Goal: Obtain resource: Obtain resource

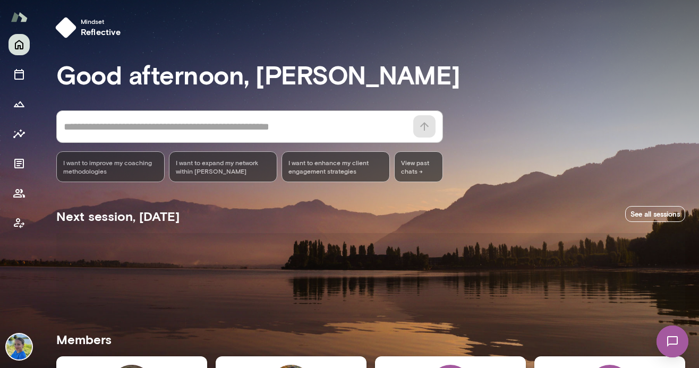
scroll to position [191, 0]
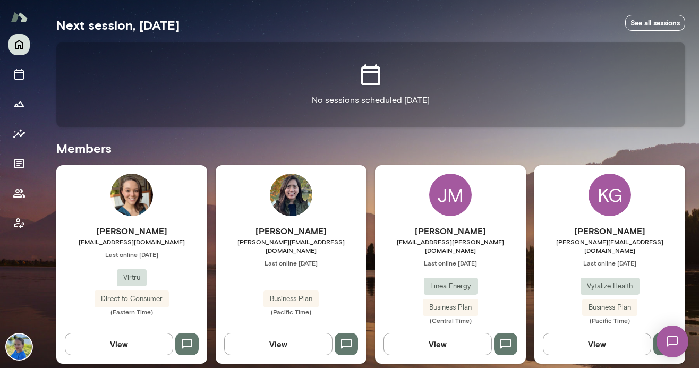
drag, startPoint x: 444, startPoint y: 199, endPoint x: 426, endPoint y: 205, distance: 18.6
click at [444, 199] on div "JM" at bounding box center [450, 195] width 42 height 42
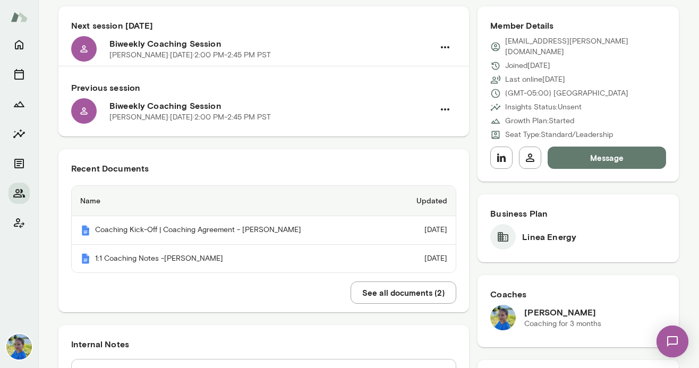
scroll to position [108, 0]
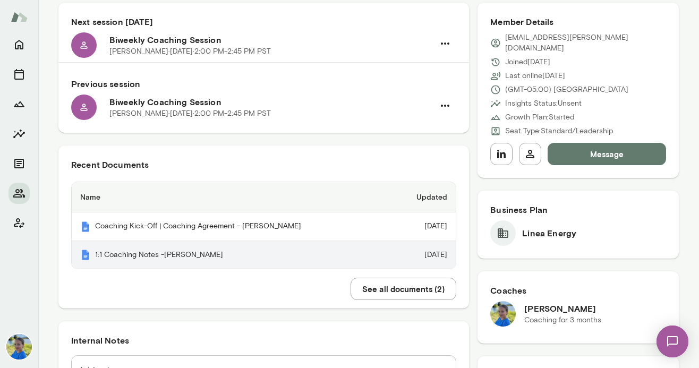
click at [153, 256] on th "1:1 Coaching Notes -Jenn Manelski" at bounding box center [232, 255] width 320 height 28
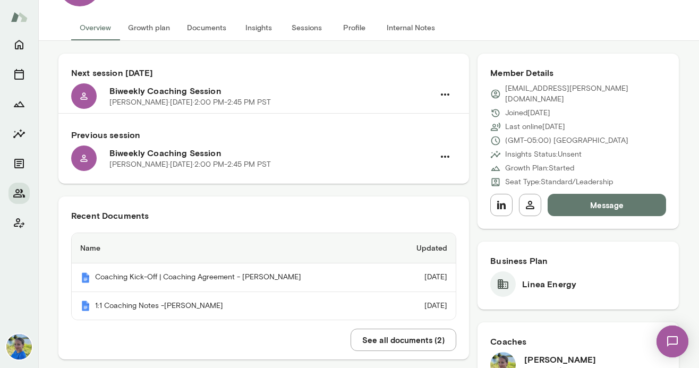
scroll to position [0, 0]
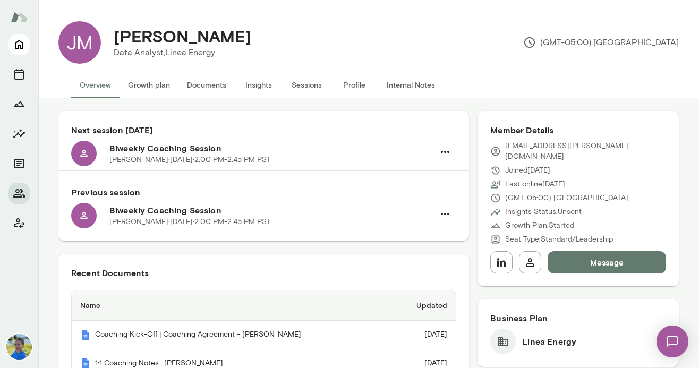
click at [22, 48] on icon "Home" at bounding box center [19, 44] width 13 height 13
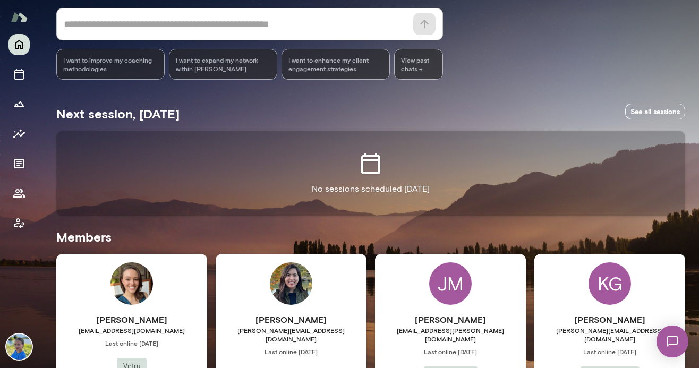
scroll to position [191, 0]
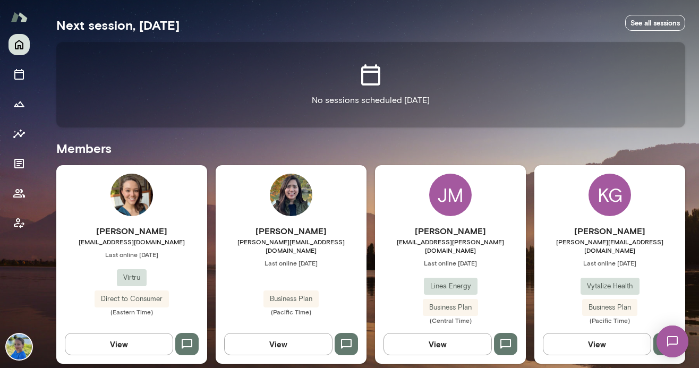
click at [615, 204] on div "KG" at bounding box center [609, 195] width 42 height 42
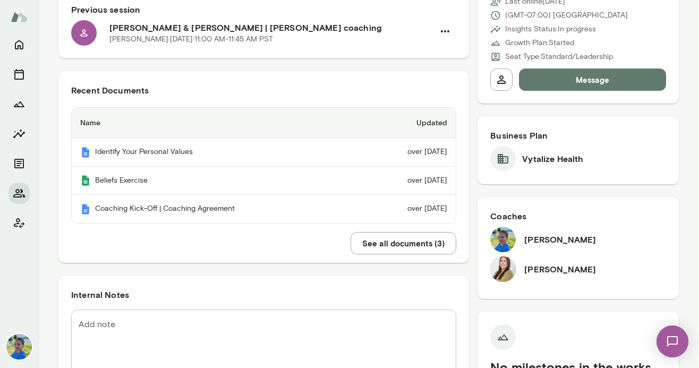
scroll to position [213, 0]
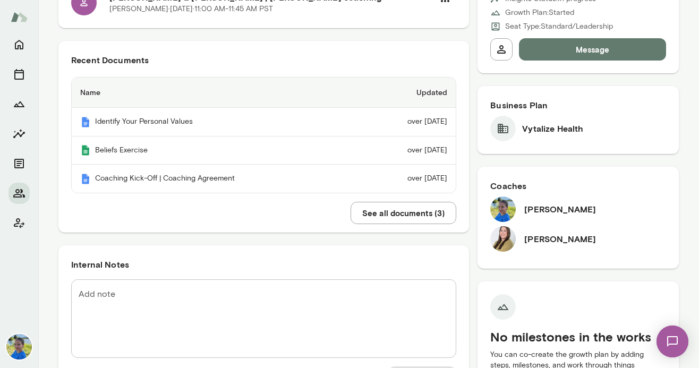
click at [401, 212] on button "See all documents ( 3 )" at bounding box center [403, 213] width 106 height 22
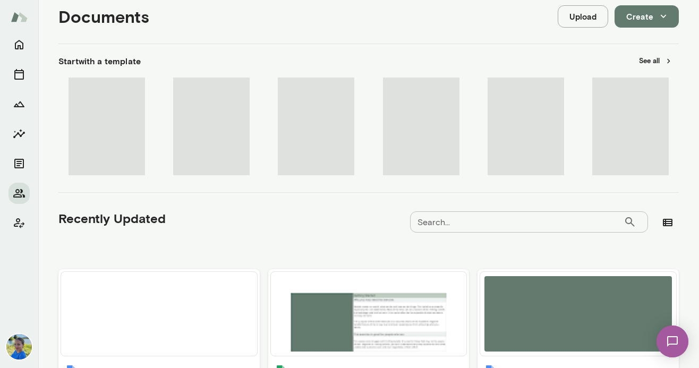
scroll to position [238, 0]
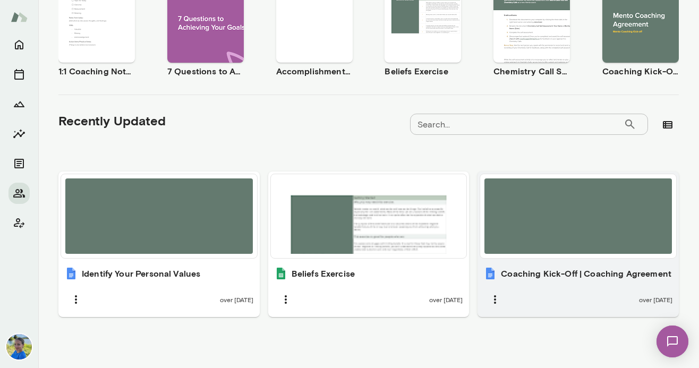
click at [573, 246] on div at bounding box center [577, 215] width 187 height 75
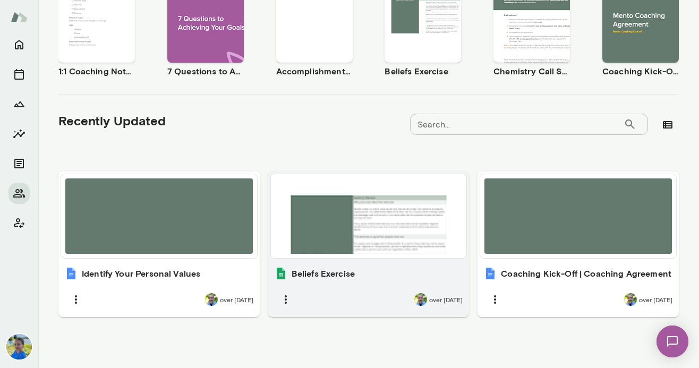
click at [351, 290] on div "over [DATE]" at bounding box center [368, 299] width 188 height 22
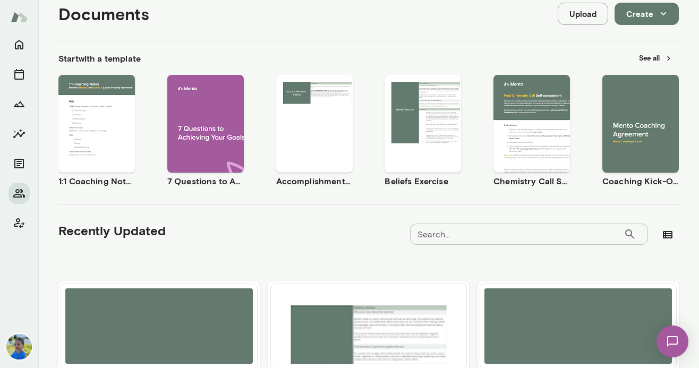
scroll to position [0, 0]
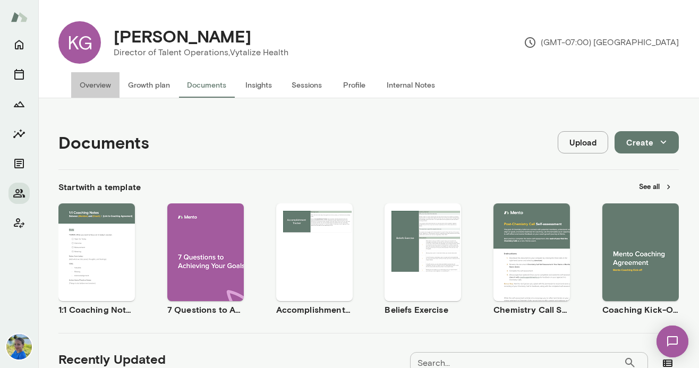
click at [95, 92] on button "Overview" at bounding box center [95, 84] width 48 height 25
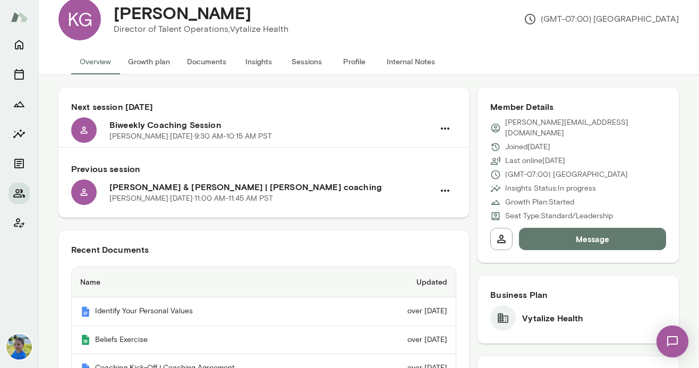
scroll to position [19, 0]
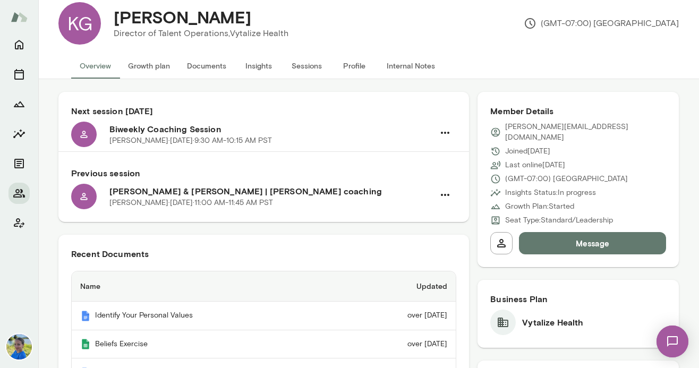
click at [199, 67] on button "Documents" at bounding box center [206, 65] width 56 height 25
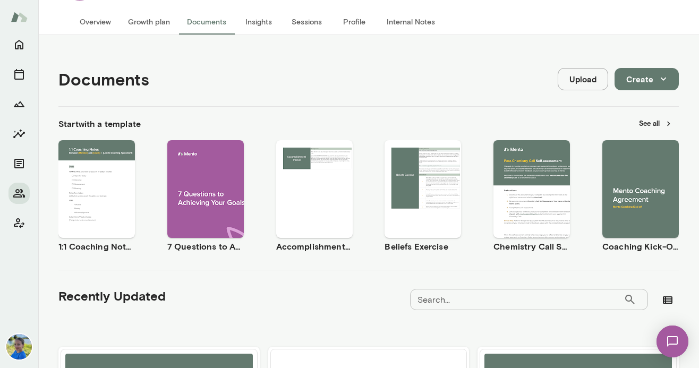
scroll to position [76, 0]
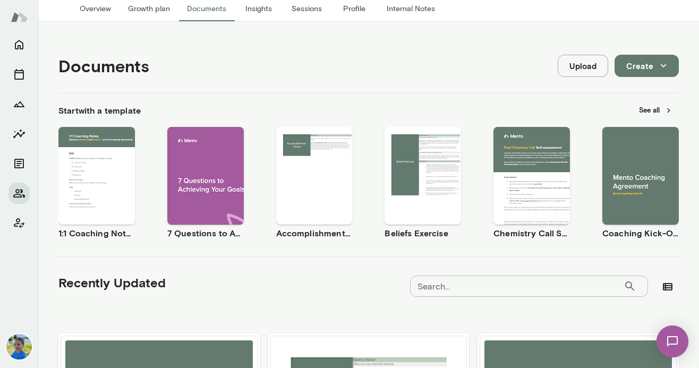
click at [103, 168] on span "Use template" at bounding box center [103, 166] width 39 height 8
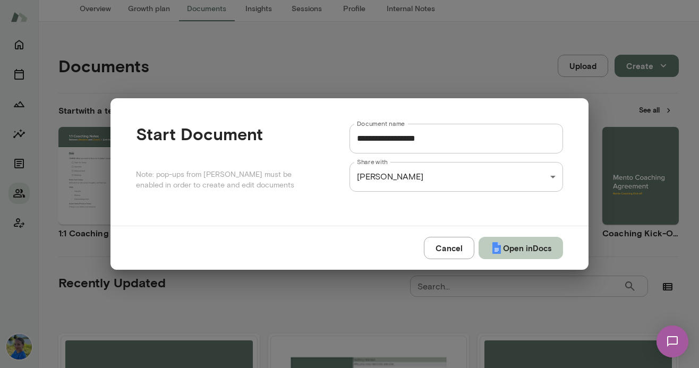
click at [526, 254] on button "Open in Docs" at bounding box center [520, 248] width 84 height 22
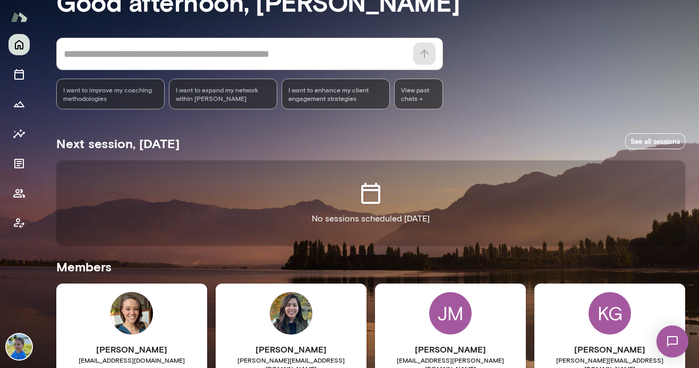
scroll to position [191, 0]
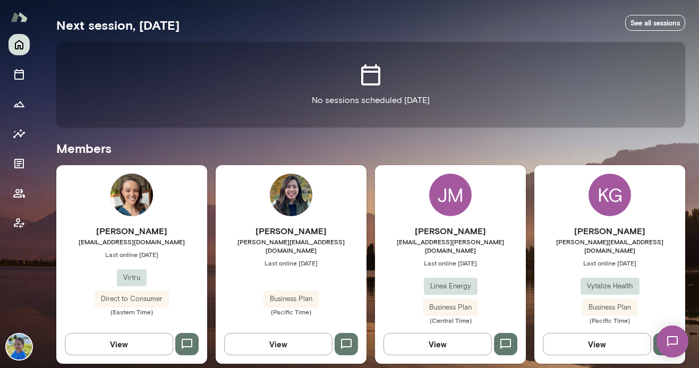
click at [612, 193] on div "KG" at bounding box center [609, 195] width 42 height 42
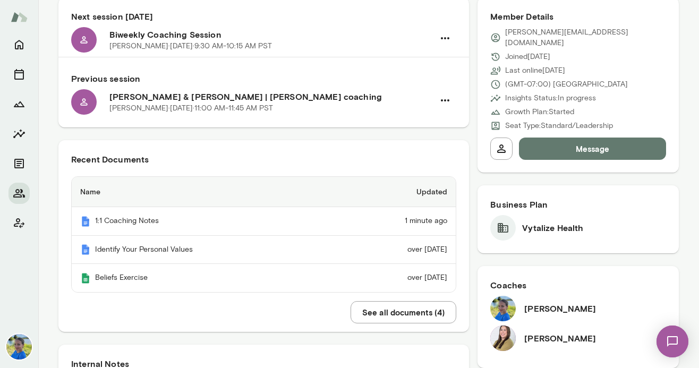
scroll to position [115, 0]
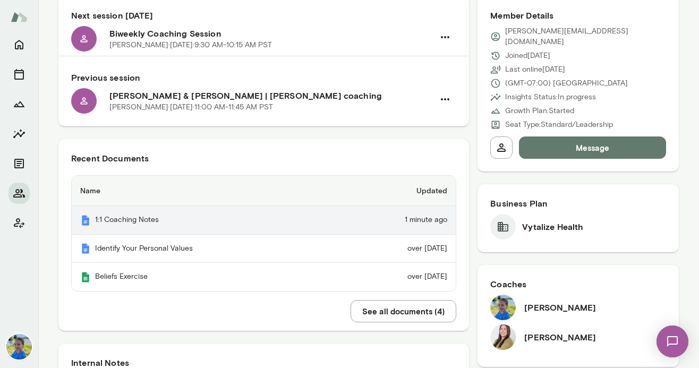
click at [205, 222] on th "1:1 Coaching Notes" at bounding box center [203, 220] width 263 height 29
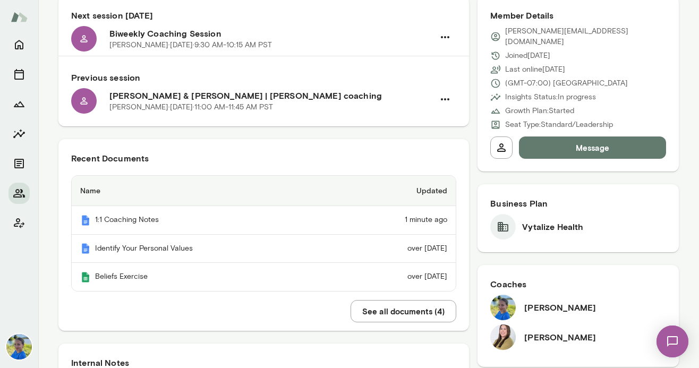
scroll to position [0, 0]
